Goal: Task Accomplishment & Management: Manage account settings

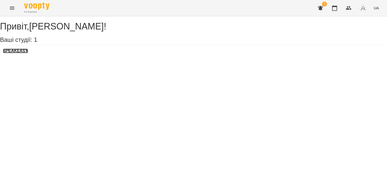
click at [27, 53] on h3 "SPEAKEASY" at bounding box center [15, 51] width 25 height 5
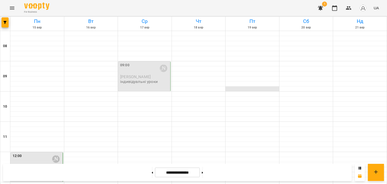
scroll to position [323, 0]
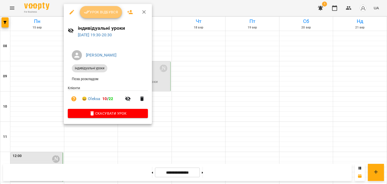
click at [91, 10] on span "Урок відбувся" at bounding box center [101, 12] width 34 height 6
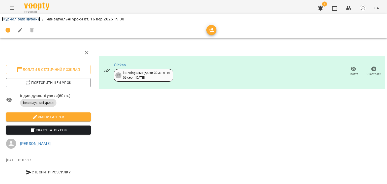
click at [28, 18] on link "Журнал відвідувань" at bounding box center [21, 19] width 38 height 5
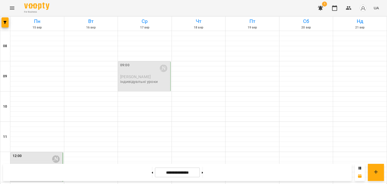
scroll to position [160, 0]
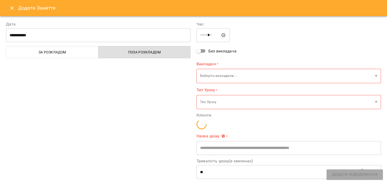
type input "**********"
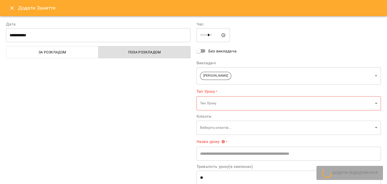
scroll to position [60, 0]
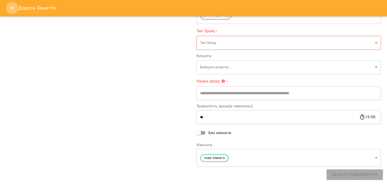
click at [8, 9] on button "Close" at bounding box center [12, 8] width 12 height 12
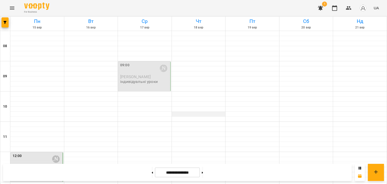
scroll to position [0, 0]
